Goal: Information Seeking & Learning: Check status

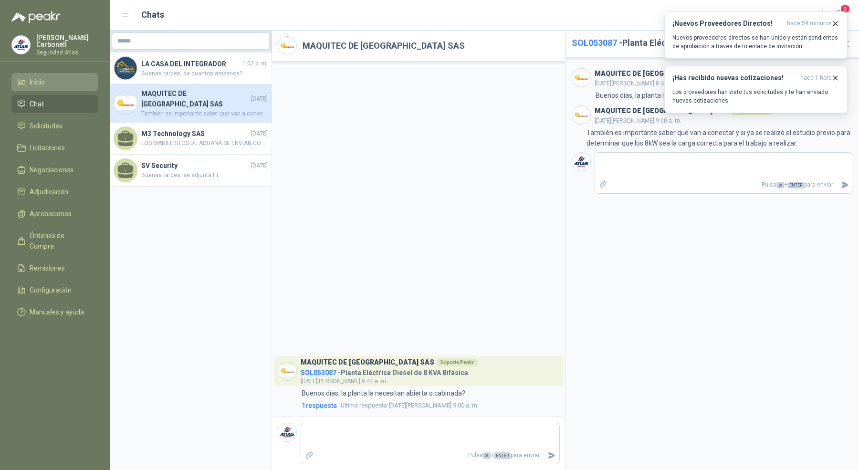
click at [64, 77] on li "Inicio" at bounding box center [54, 82] width 75 height 10
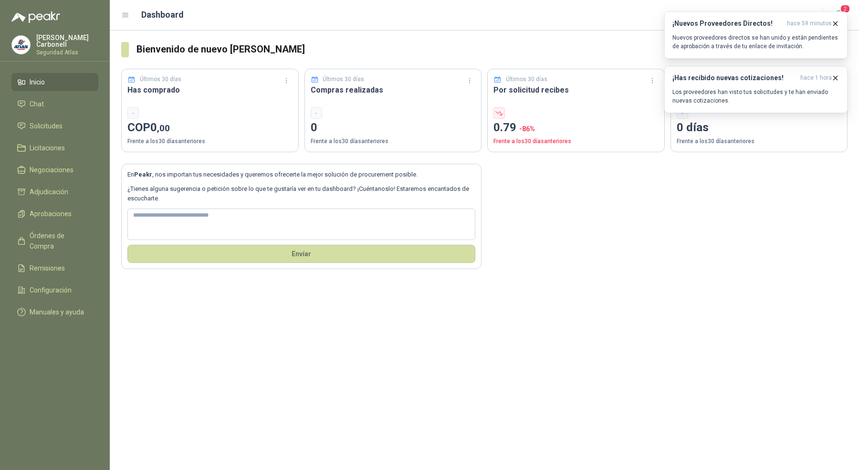
click at [63, 36] on p "Pablo Carbonell" at bounding box center [67, 40] width 62 height 13
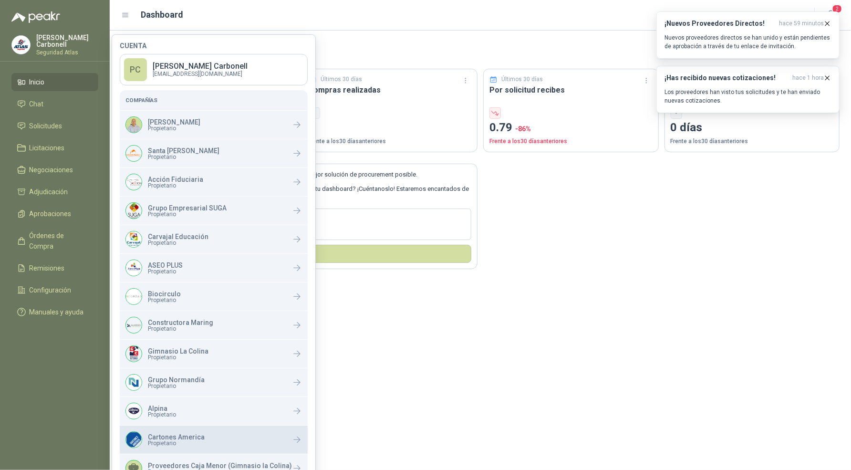
click at [222, 430] on div "Cartones America Propietario" at bounding box center [214, 440] width 188 height 28
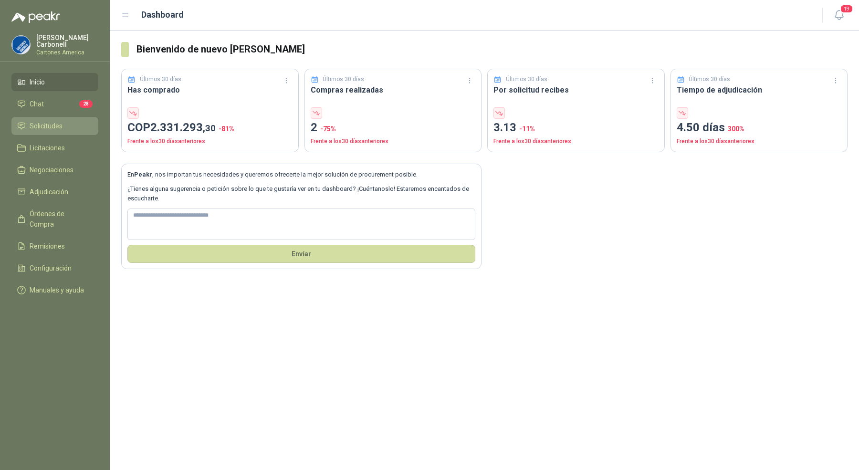
click at [74, 122] on li "Solicitudes" at bounding box center [54, 126] width 75 height 10
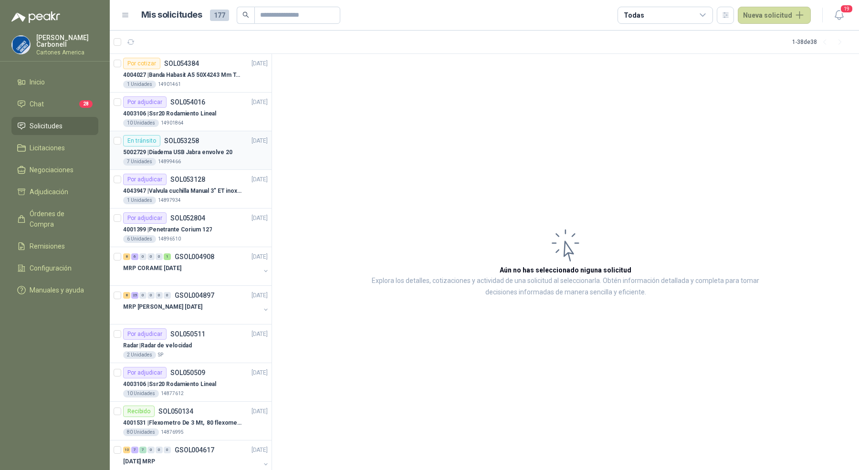
click at [195, 139] on p "SOL053258" at bounding box center [181, 140] width 35 height 7
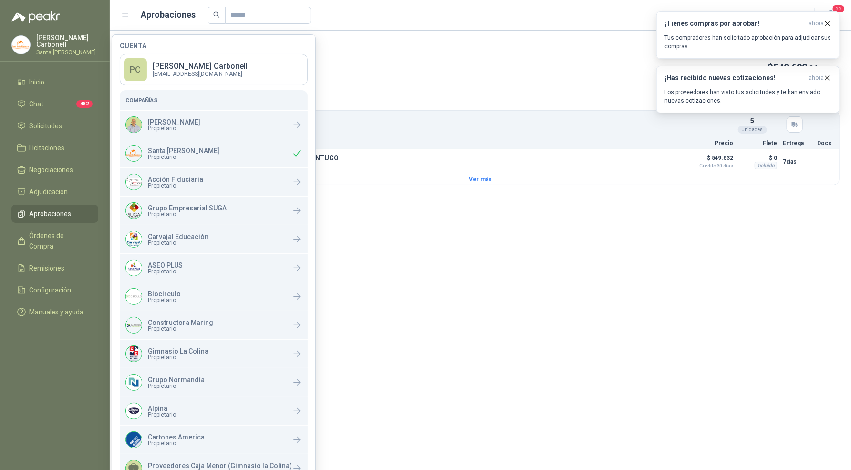
click at [75, 50] on p "Santa [PERSON_NAME]" at bounding box center [67, 53] width 62 height 6
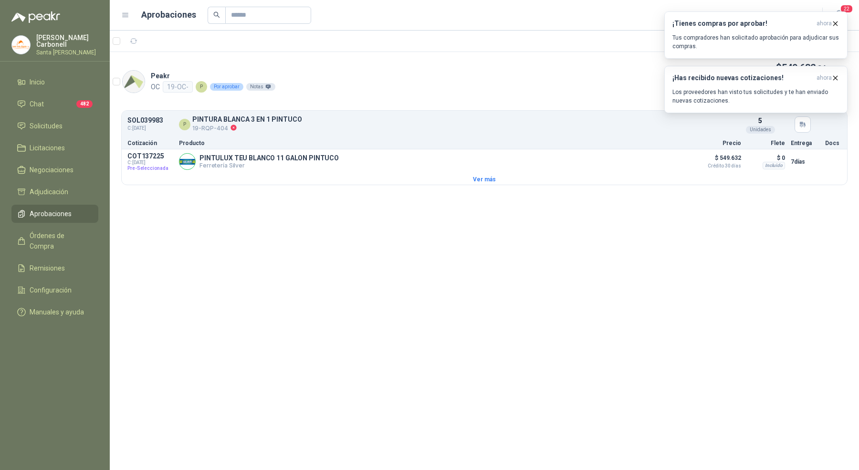
click at [75, 50] on p "Santa [PERSON_NAME]" at bounding box center [67, 53] width 62 height 6
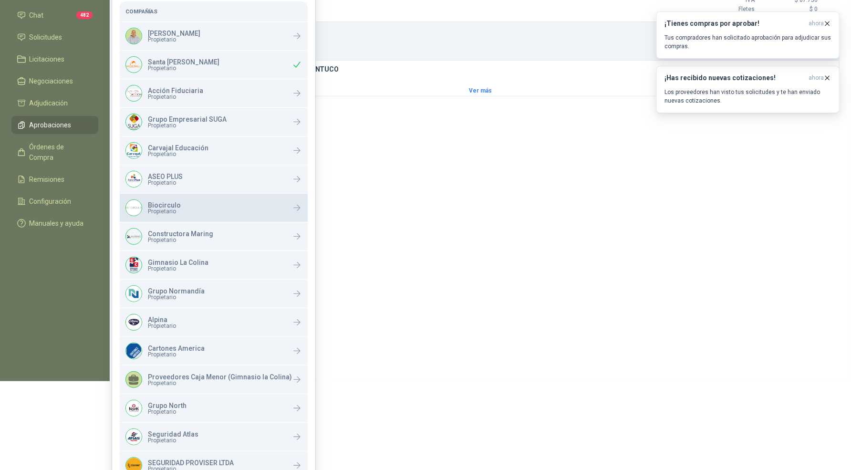
scroll to position [172, 0]
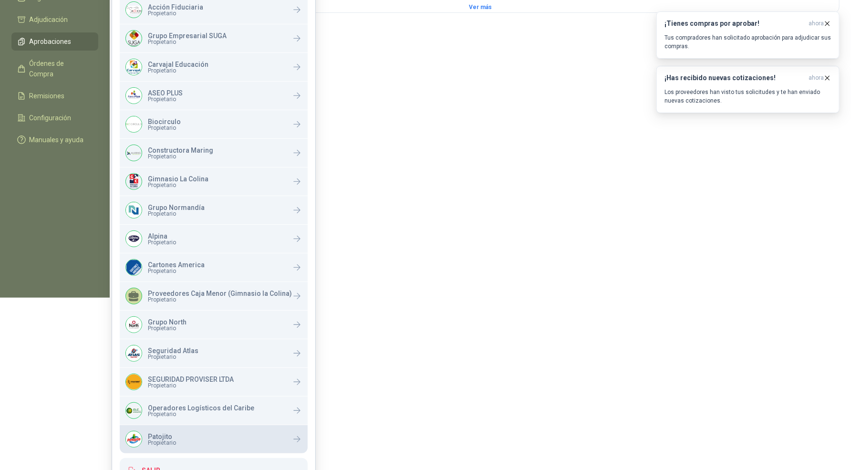
click at [189, 431] on div "Patojito Propietario" at bounding box center [214, 439] width 188 height 28
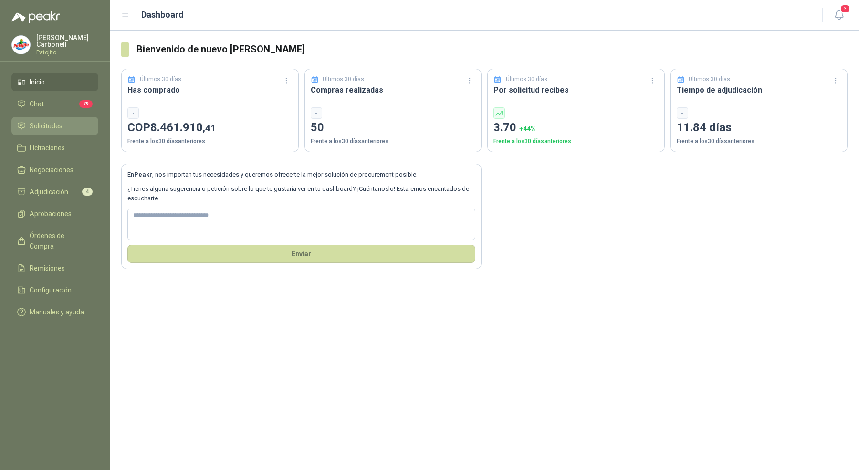
click at [57, 121] on span "Solicitudes" at bounding box center [46, 126] width 33 height 10
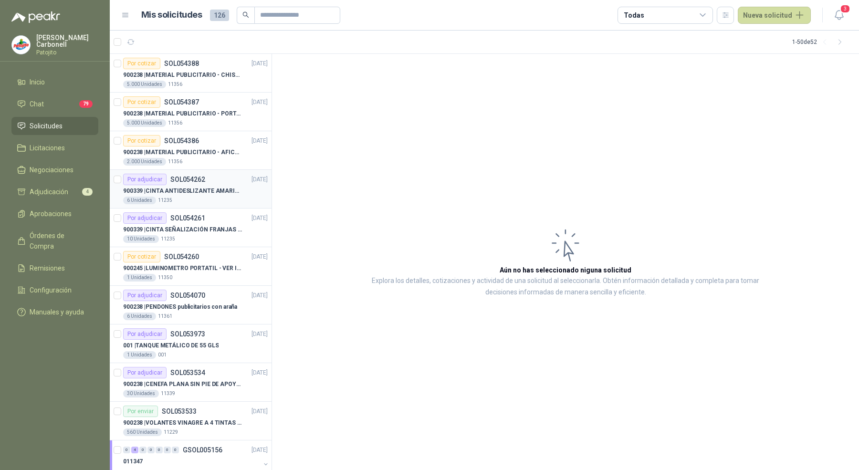
click at [218, 197] on div "6 Unidades 11235" at bounding box center [195, 201] width 145 height 8
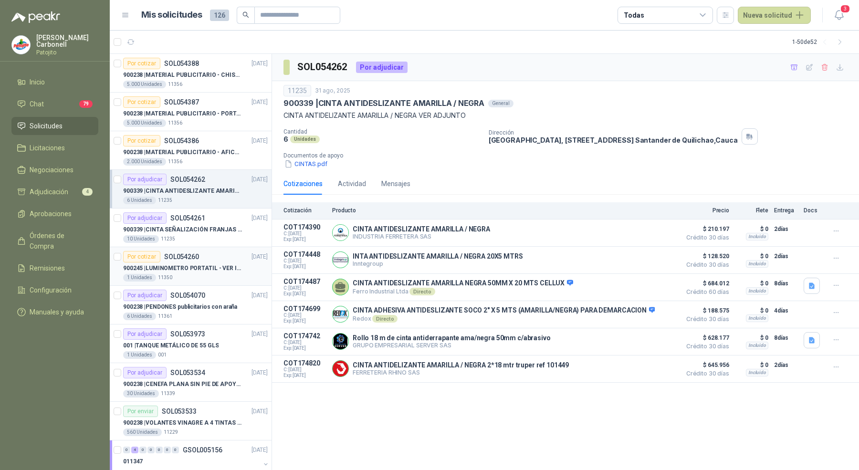
click at [203, 249] on article "Por cotizar SOL054260 31/08/25 900245 | LUMINOMETRO PORTATIL - VER IMAGEN ADJUN…" at bounding box center [191, 266] width 162 height 39
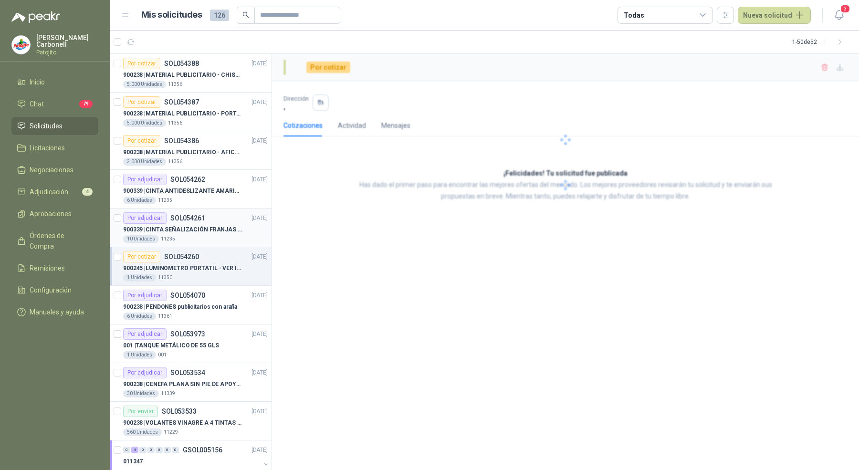
click at [206, 232] on p "900339 | CINTA SEÑALIZACIÓN FRANJAS AMARILLAS NEGRA" at bounding box center [182, 229] width 119 height 9
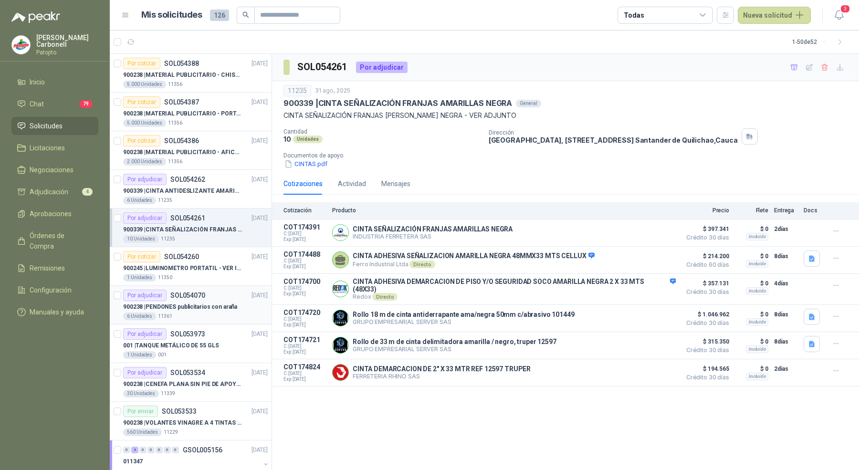
click at [195, 308] on p "900238 | PENDONES publicitarios con araña" at bounding box center [180, 307] width 114 height 9
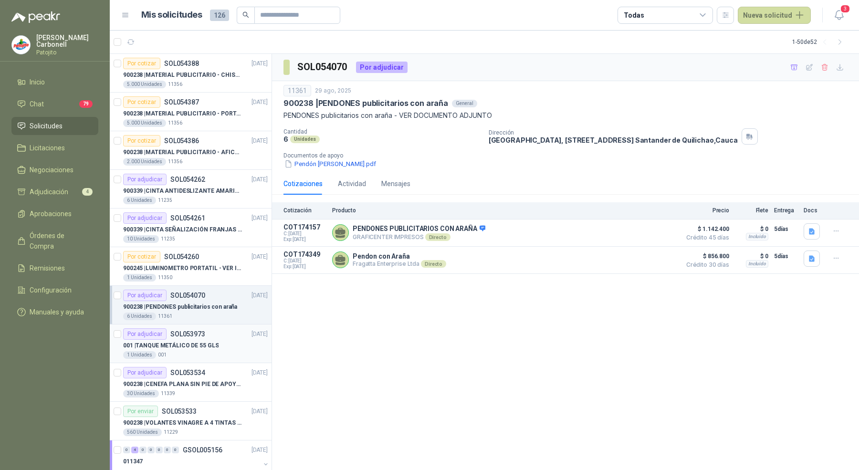
click at [196, 340] on div "001 | TANQUE METÁLICO DE 55 GLS" at bounding box center [195, 345] width 145 height 11
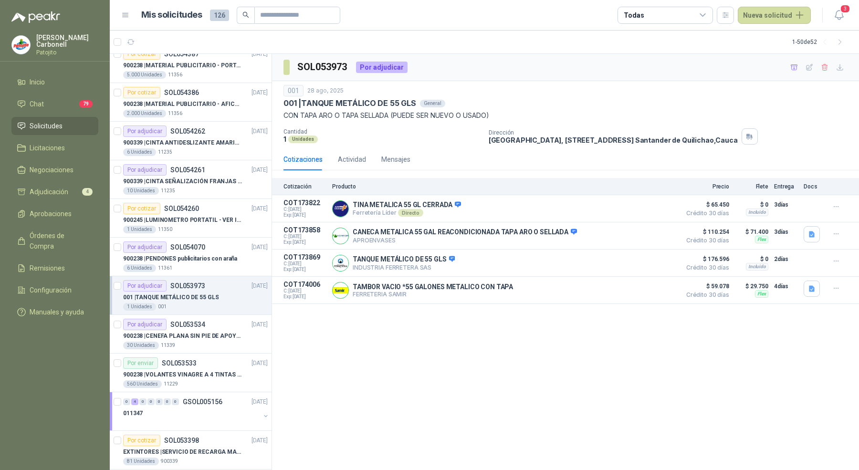
scroll to position [60, 0]
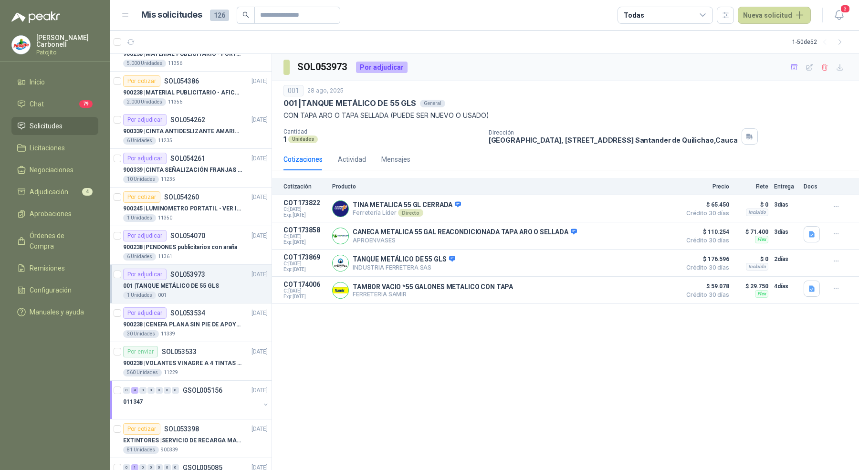
click at [196, 338] on article "Por adjudicar SOL053534 27/08/25 900238 | CENEFA PLANA SIN PIE DE APOYO DE ACUE…" at bounding box center [191, 322] width 162 height 39
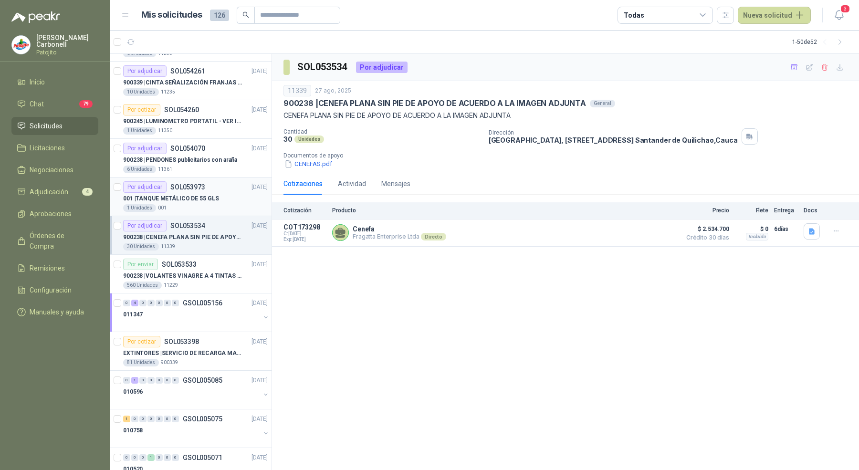
scroll to position [176, 0]
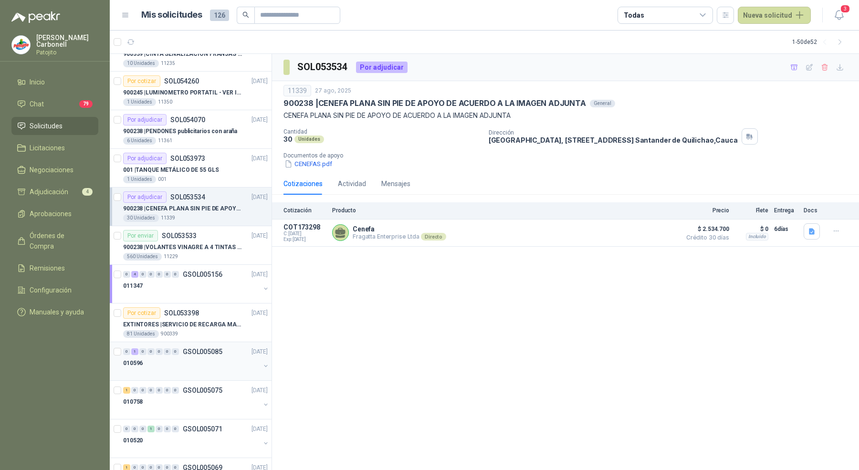
click at [199, 357] on div "010596" at bounding box center [191, 362] width 137 height 11
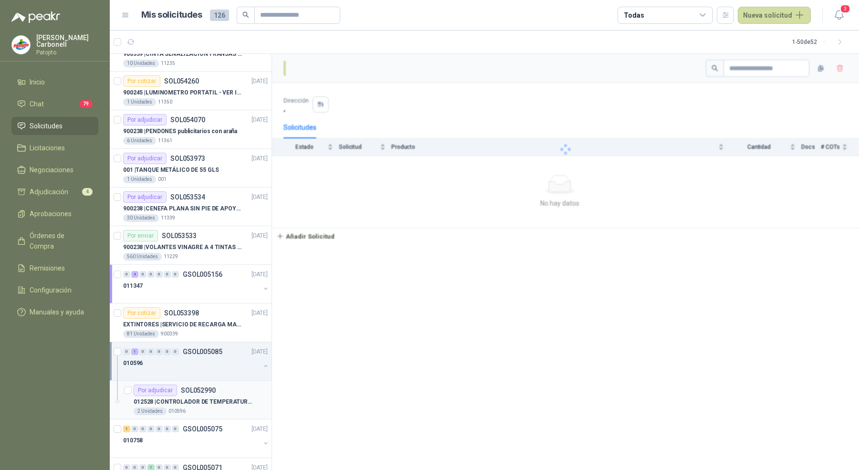
click at [199, 397] on p "012528 | CONTROLADOR DE TEMPERATURA XMTG 8000" at bounding box center [193, 401] width 119 height 9
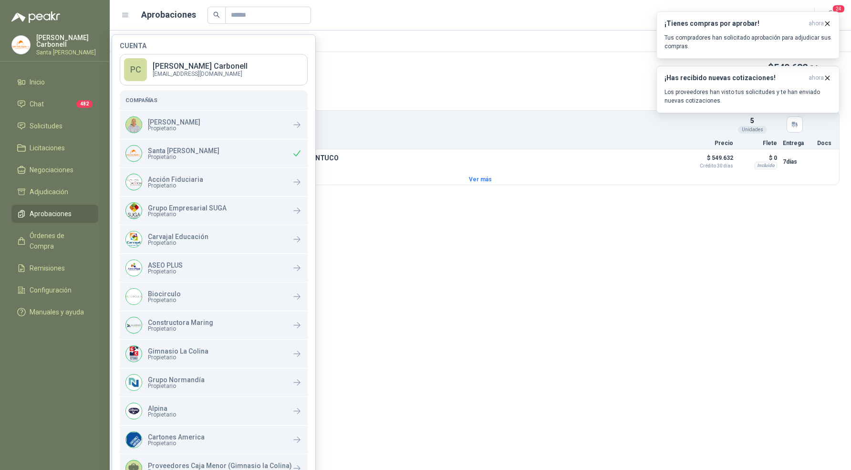
scroll to position [172, 0]
